Goal: Download file/media

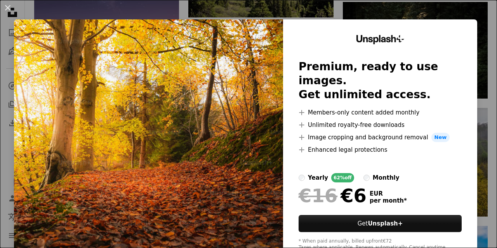
click at [411, 13] on div "An X shape Unsplash+ Premium, ready to use images. Get unlimited access. A plus…" at bounding box center [248, 124] width 497 height 248
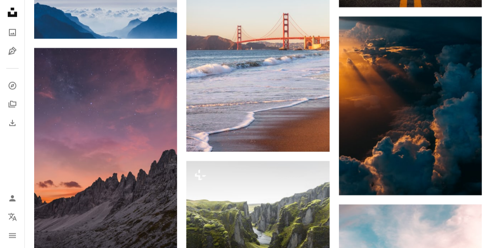
scroll to position [1033, 0]
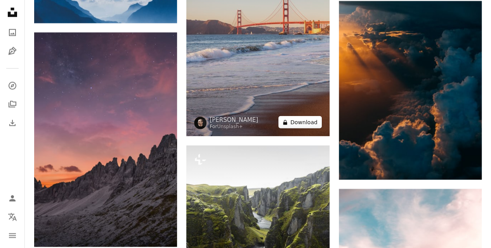
click at [302, 120] on button "A lock Download" at bounding box center [299, 122] width 43 height 12
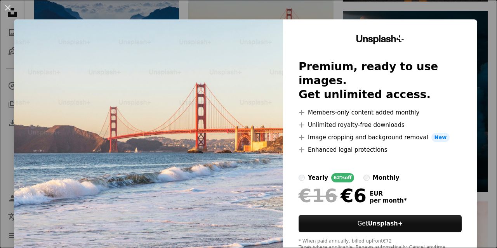
click at [356, 16] on div "An X shape Unsplash+ Premium, ready to use images. Get unlimited access. A plus…" at bounding box center [248, 124] width 497 height 248
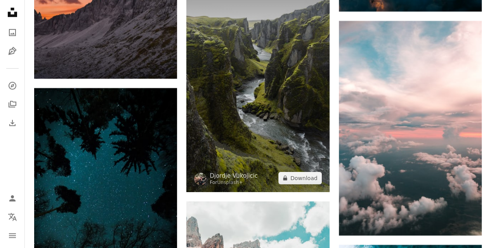
scroll to position [1188, 0]
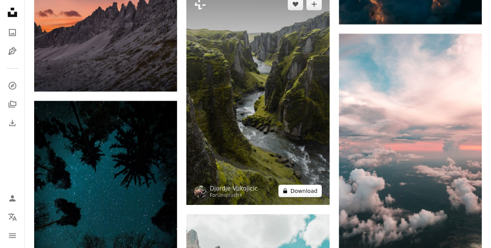
click at [304, 190] on button "A lock Download" at bounding box center [299, 191] width 43 height 12
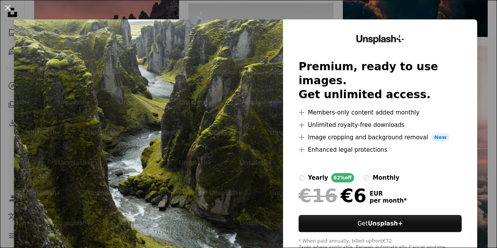
click at [363, 173] on label "monthly" at bounding box center [381, 177] width 36 height 9
click at [185, 55] on img at bounding box center [148, 142] width 269 height 247
click at [327, 11] on div "An X shape Unsplash+ Premium, ready to use images. Get unlimited access. A plus…" at bounding box center [248, 124] width 497 height 248
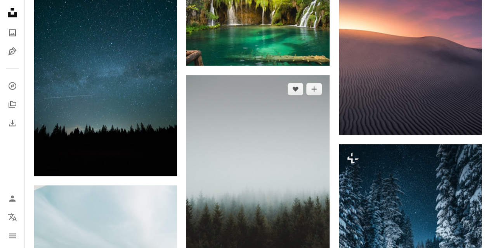
scroll to position [2236, 0]
